Goal: Check status

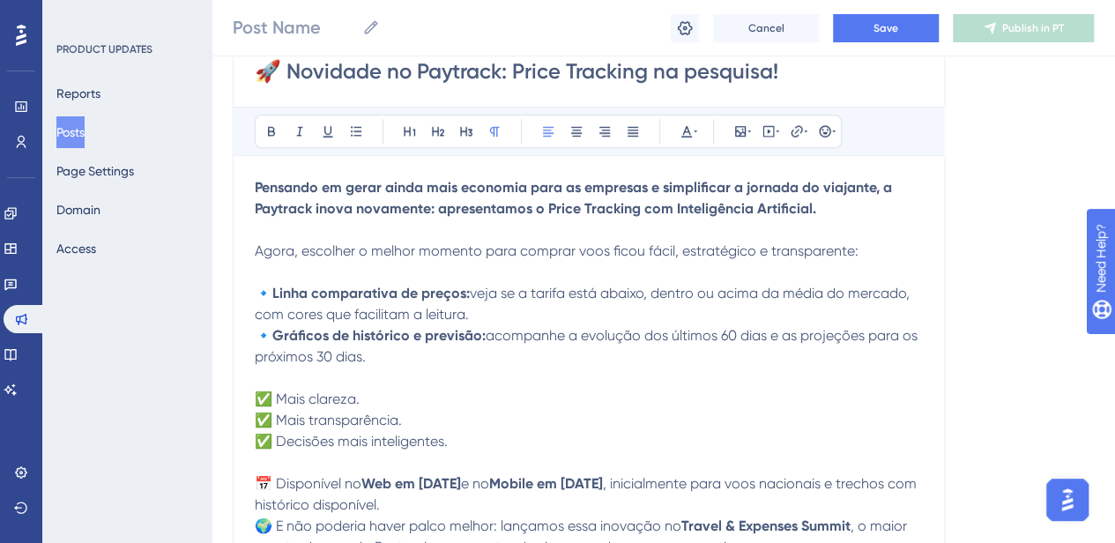
drag, startPoint x: 0, startPoint y: 0, endPoint x: 20, endPoint y: 40, distance: 44.5
click at [20, 40] on icon at bounding box center [21, 35] width 11 height 23
click at [14, 210] on icon at bounding box center [11, 213] width 14 height 14
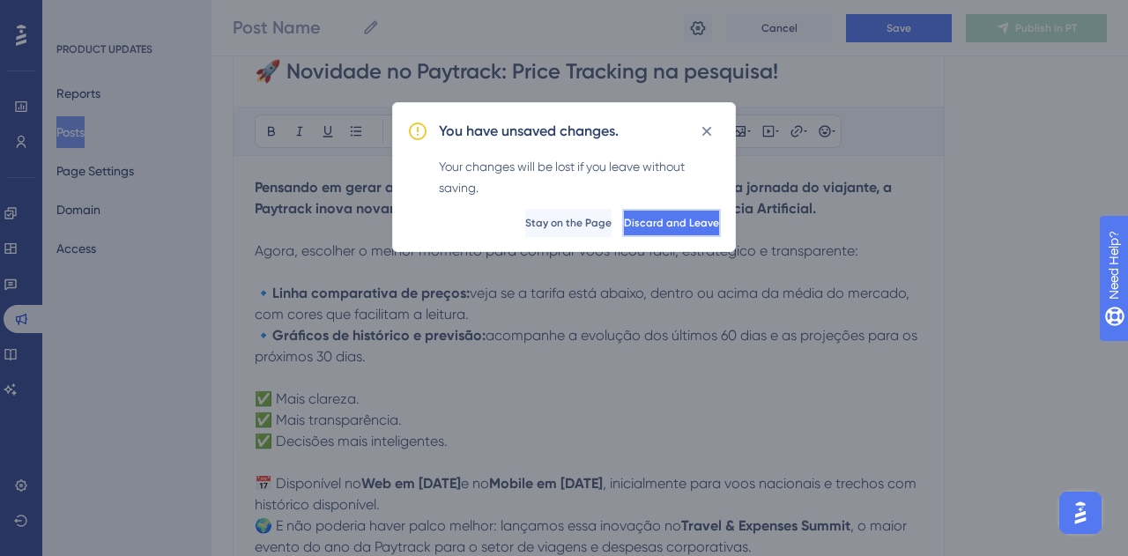
click at [655, 216] on span "Discard and Leave" at bounding box center [671, 223] width 95 height 14
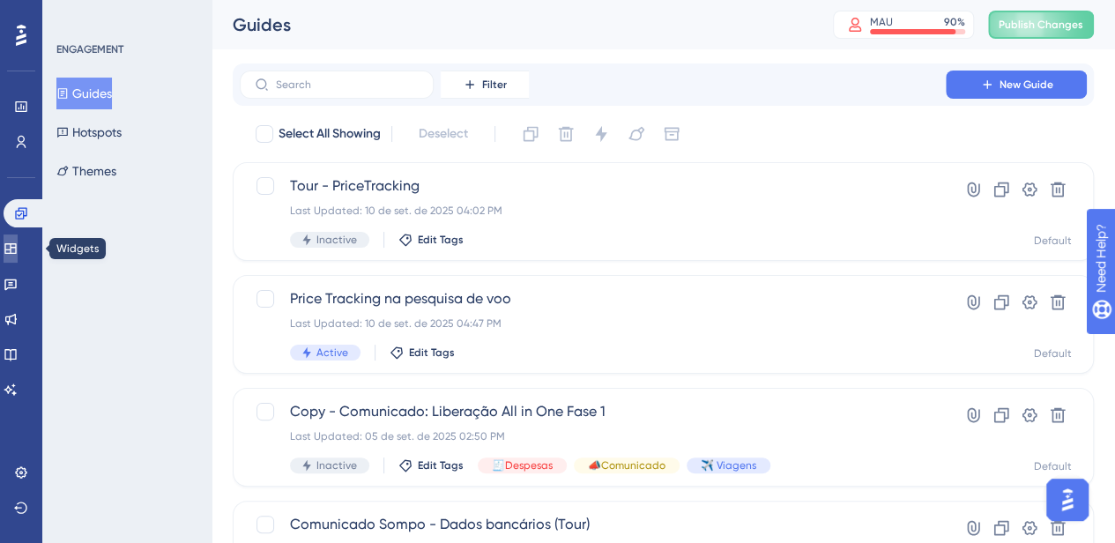
click at [16, 249] on icon at bounding box center [9, 248] width 11 height 11
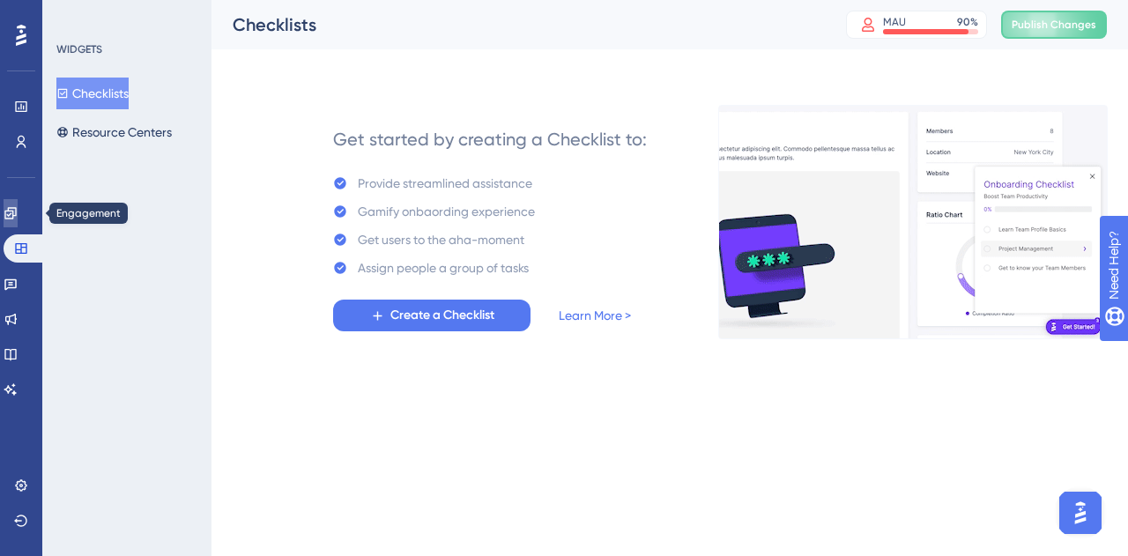
click at [18, 212] on icon at bounding box center [11, 213] width 14 height 14
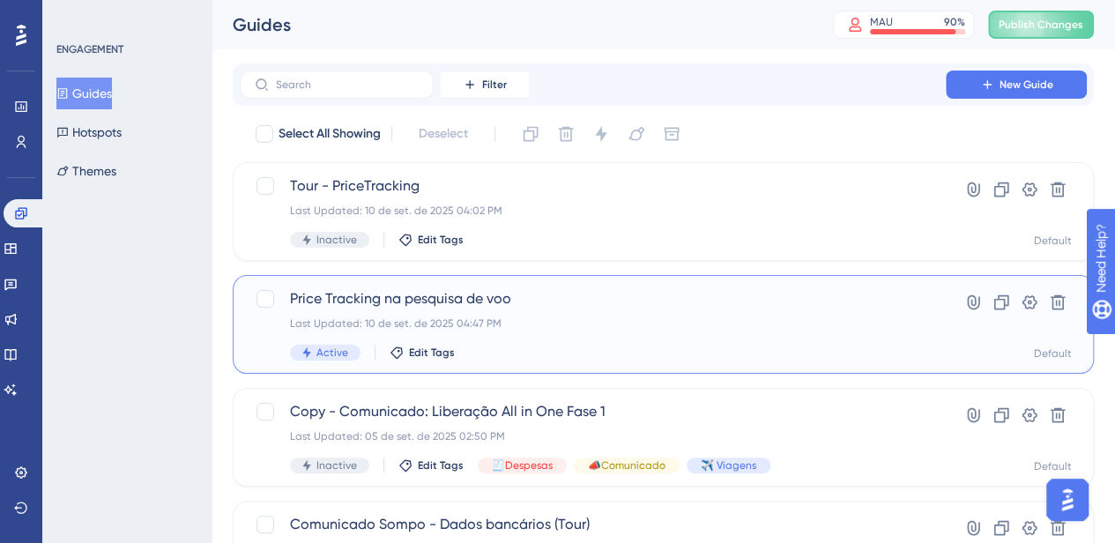
click at [636, 334] on div "Price Tracking na pesquisa de voo Last Updated: 10 de set. de 2025 04:47 PM Act…" at bounding box center [592, 324] width 605 height 72
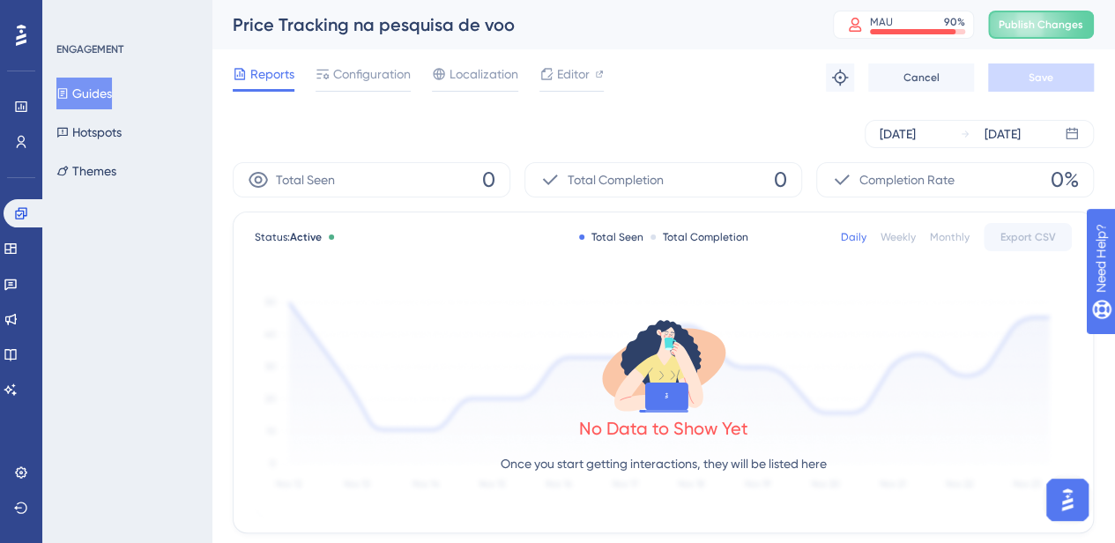
click at [92, 90] on button "Guides" at bounding box center [84, 94] width 56 height 32
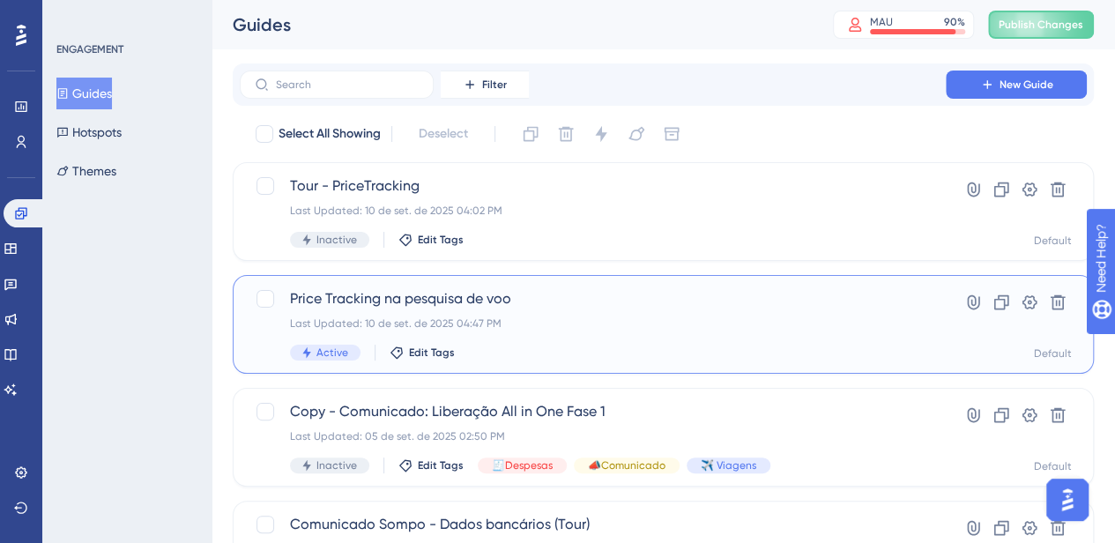
click at [629, 316] on div "Last Updated: 10 de set. de 2025 04:47 PM" at bounding box center [592, 323] width 605 height 14
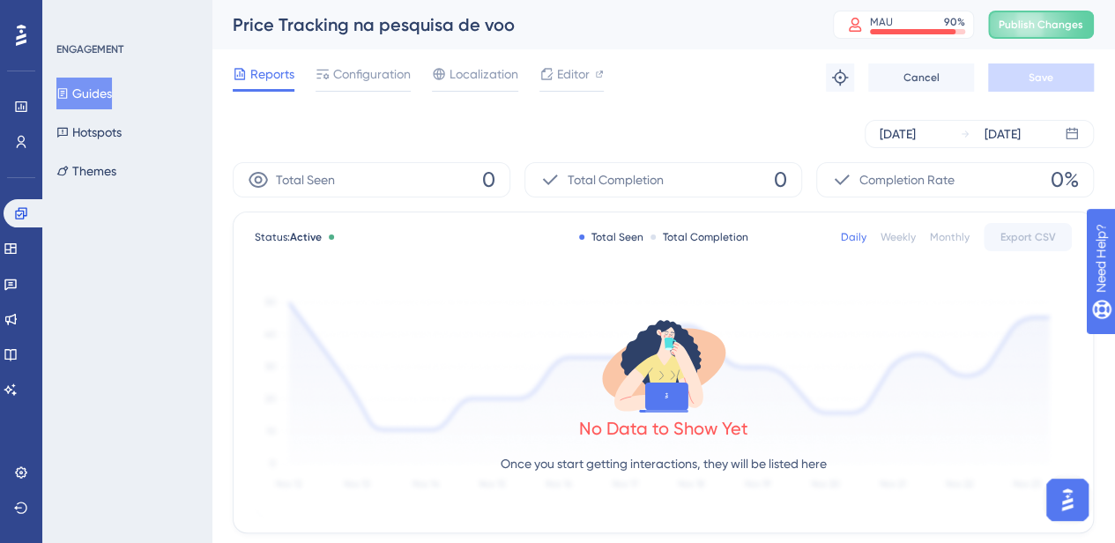
click at [895, 243] on div "Daily Weekly Monthly Export CSV" at bounding box center [956, 237] width 231 height 28
click at [898, 235] on div "Weekly" at bounding box center [897, 237] width 35 height 14
click at [858, 241] on div "Daily" at bounding box center [854, 237] width 26 height 14
